Goal: Information Seeking & Learning: Learn about a topic

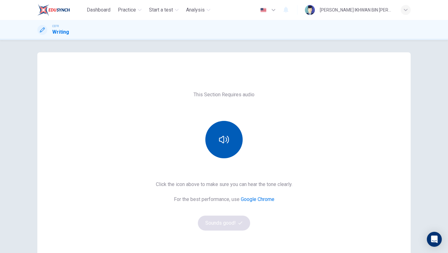
click at [226, 138] on icon "button" at bounding box center [224, 139] width 10 height 7
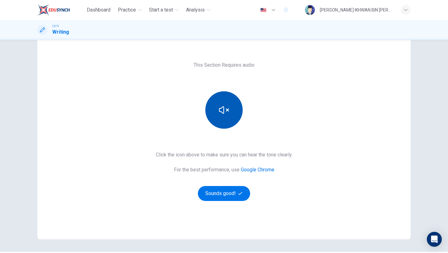
scroll to position [48, 0]
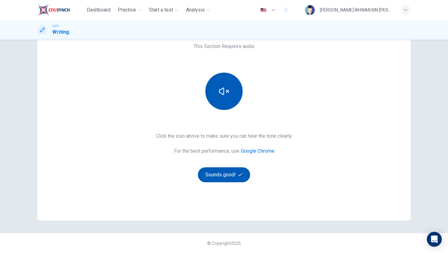
click at [234, 176] on button "Sounds good!" at bounding box center [224, 174] width 52 height 15
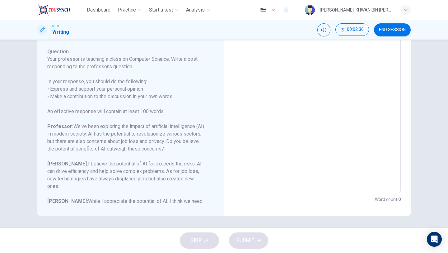
scroll to position [77, 0]
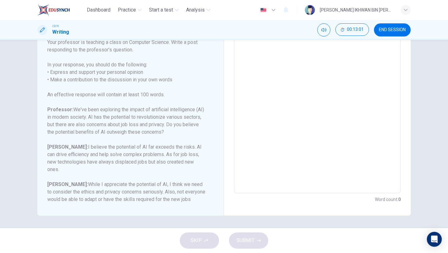
click at [391, 39] on div "CEFR Writing 00:13:01 END SESSION" at bounding box center [224, 30] width 448 height 20
click at [390, 30] on span "END SESSION" at bounding box center [392, 29] width 27 height 5
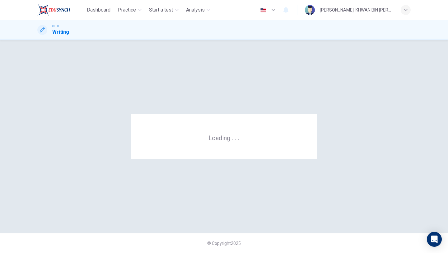
scroll to position [0, 0]
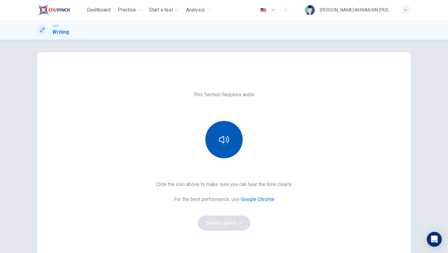
click at [223, 137] on icon "button" at bounding box center [224, 139] width 10 height 10
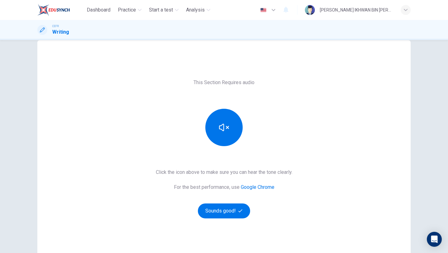
scroll to position [13, 0]
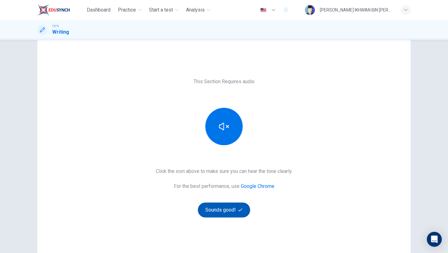
click at [219, 208] on button "Sounds good!" at bounding box center [224, 209] width 52 height 15
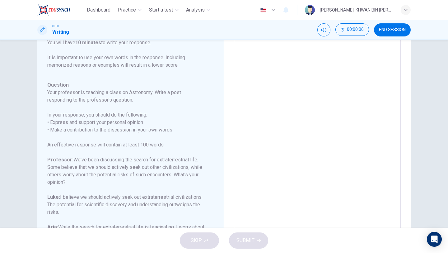
scroll to position [89, 0]
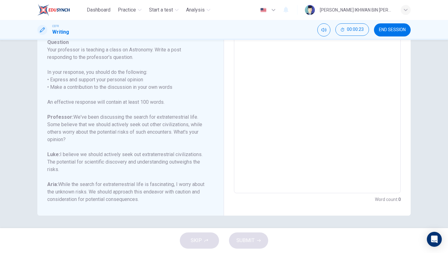
drag, startPoint x: 141, startPoint y: 155, endPoint x: 168, endPoint y: 153, distance: 27.4
click at [168, 153] on h6 "Luke: I believe we should actively seek out extraterrestrial civilizations. The…" at bounding box center [126, 162] width 159 height 22
